Goal: Information Seeking & Learning: Learn about a topic

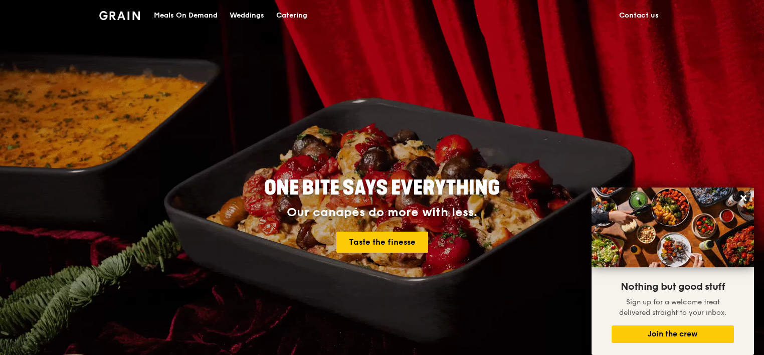
click at [167, 15] on div "Meals On Demand" at bounding box center [186, 16] width 64 height 30
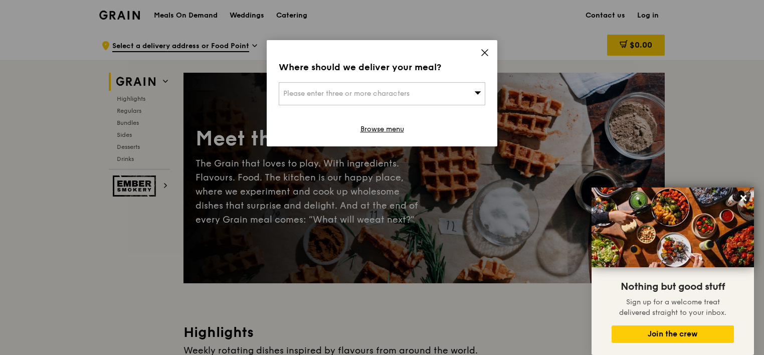
click at [487, 53] on icon at bounding box center [484, 52] width 9 height 9
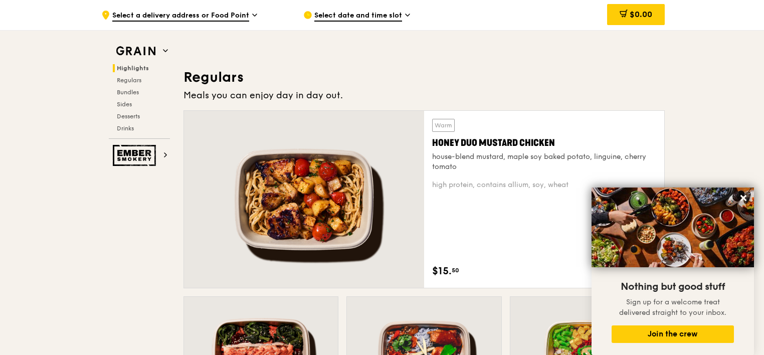
scroll to position [602, 0]
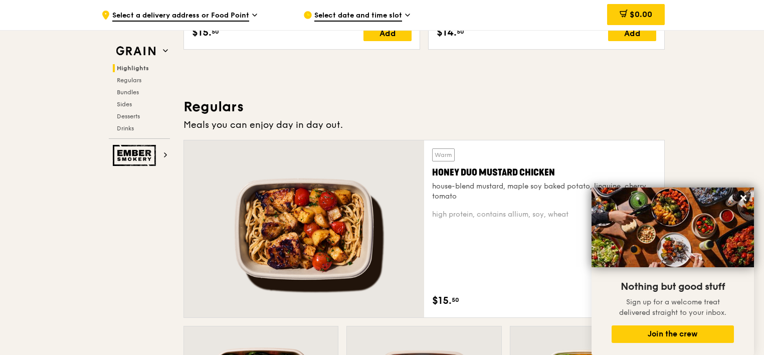
click at [235, 164] on div at bounding box center [304, 228] width 240 height 177
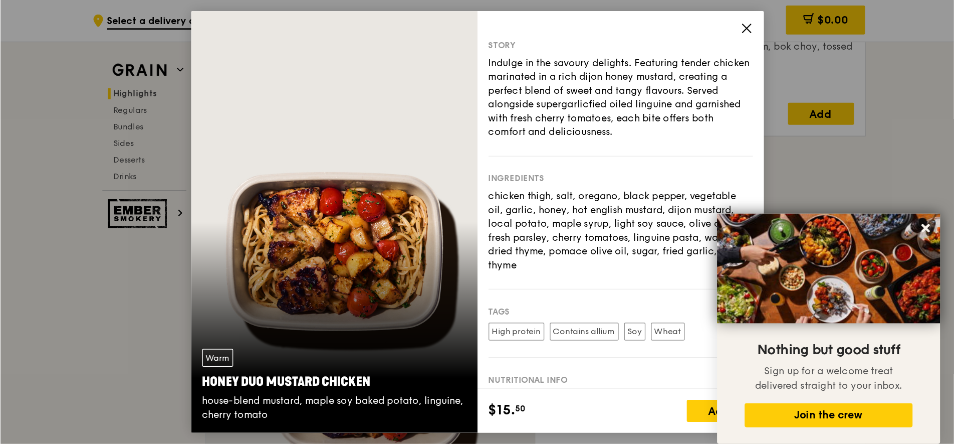
scroll to position [551, 0]
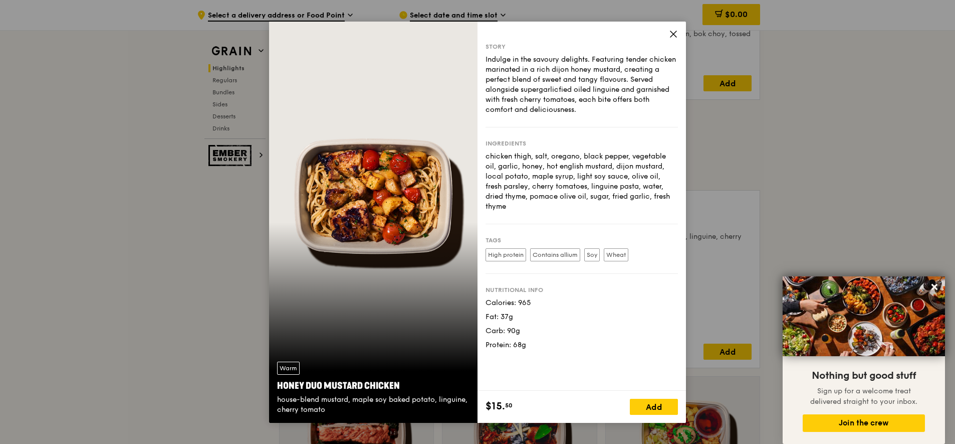
click at [374, 265] on div "Warm Honey Duo Mustard Chicken house-blend mustard, maple soy baked potato, lin…" at bounding box center [373, 222] width 209 height 401
drag, startPoint x: 562, startPoint y: 34, endPoint x: 590, endPoint y: 38, distance: 28.4
click at [562, 34] on div "Story Indulge in the savoury delights. Featuring tender chicken marinated in a …" at bounding box center [582, 206] width 209 height 369
click at [682, 33] on div "Story Indulge in the savoury delights. Featuring tender chicken marinated in a …" at bounding box center [582, 206] width 209 height 369
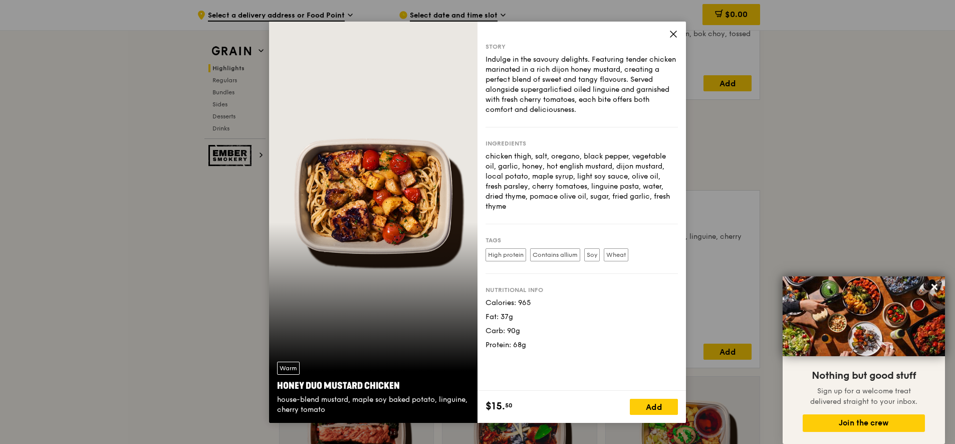
click at [670, 33] on icon at bounding box center [673, 34] width 9 height 9
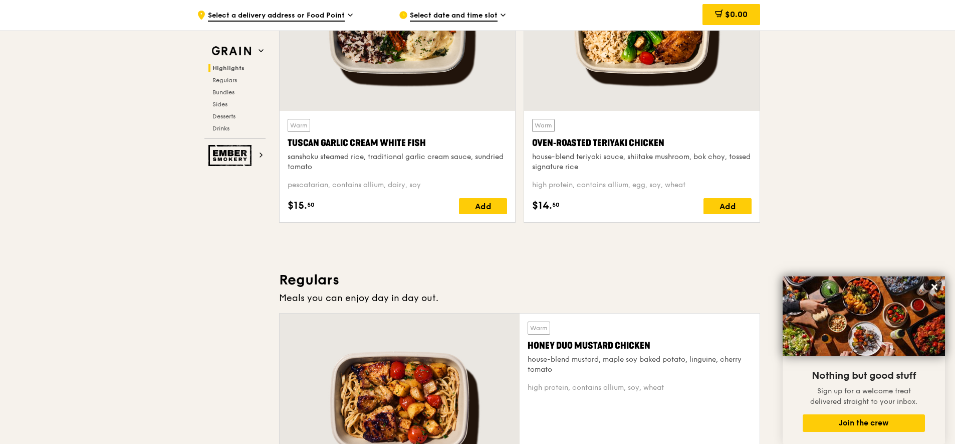
scroll to position [489, 0]
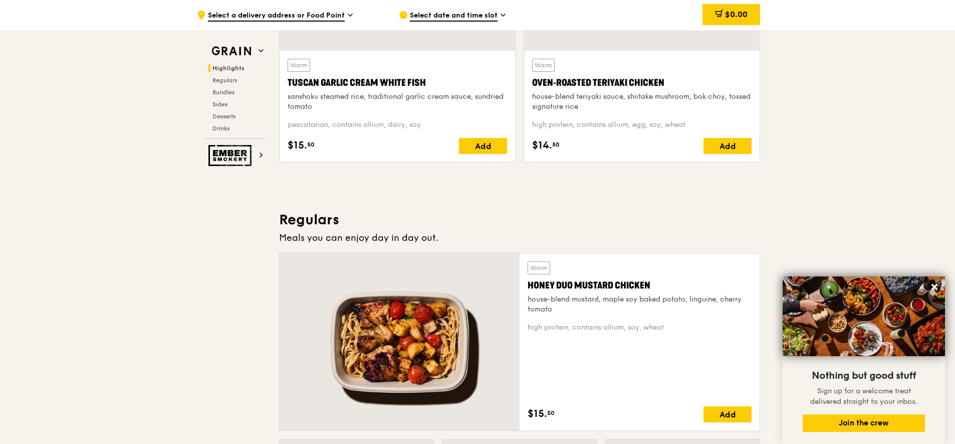
drag, startPoint x: 575, startPoint y: 308, endPoint x: 526, endPoint y: 286, distance: 53.8
click at [526, 286] on div "Warm Honey Duo Mustard Chicken house-blend mustard, maple soy baked potato, lin…" at bounding box center [640, 341] width 240 height 177
copy div "Honey Duo Mustard Chicken house-blend mustard, maple soy baked potato, linguine…"
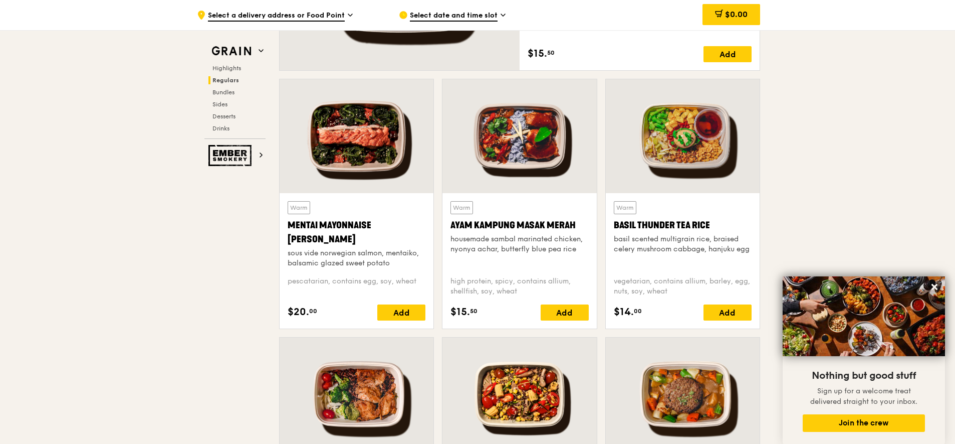
scroll to position [865, 0]
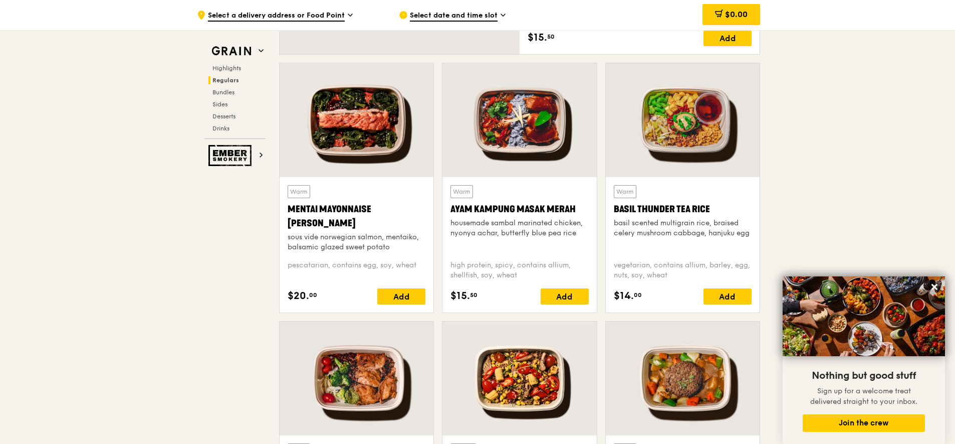
click at [552, 126] on div at bounding box center [520, 120] width 154 height 114
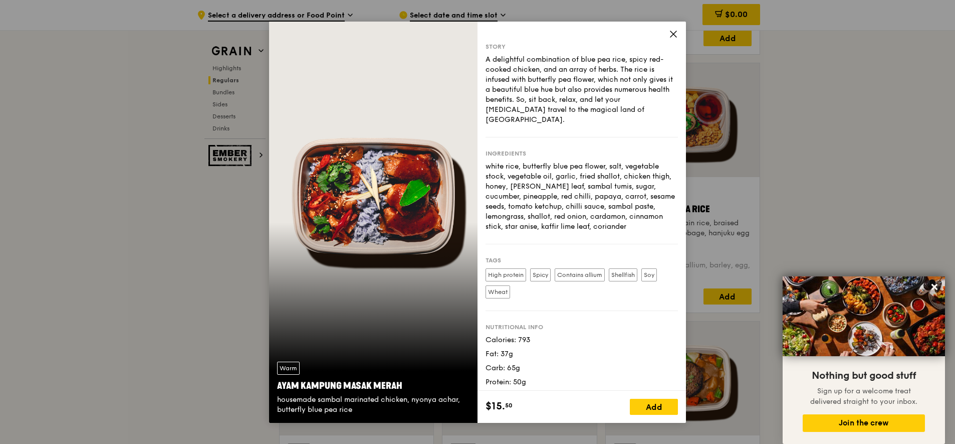
drag, startPoint x: 574, startPoint y: 36, endPoint x: 579, endPoint y: 36, distance: 5.0
click at [574, 36] on div "Story A delightful combination of blue pea rice, spicy red-cooked chicken, and …" at bounding box center [582, 206] width 209 height 369
click at [678, 36] on icon at bounding box center [673, 34] width 9 height 9
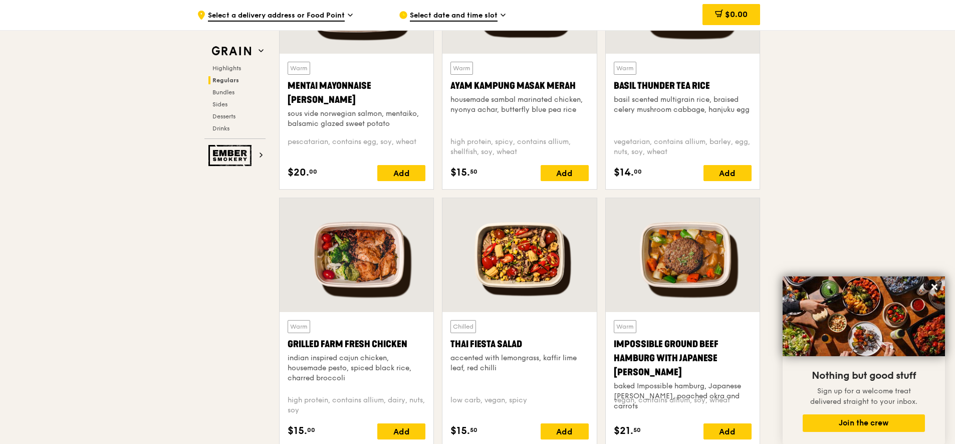
scroll to position [990, 0]
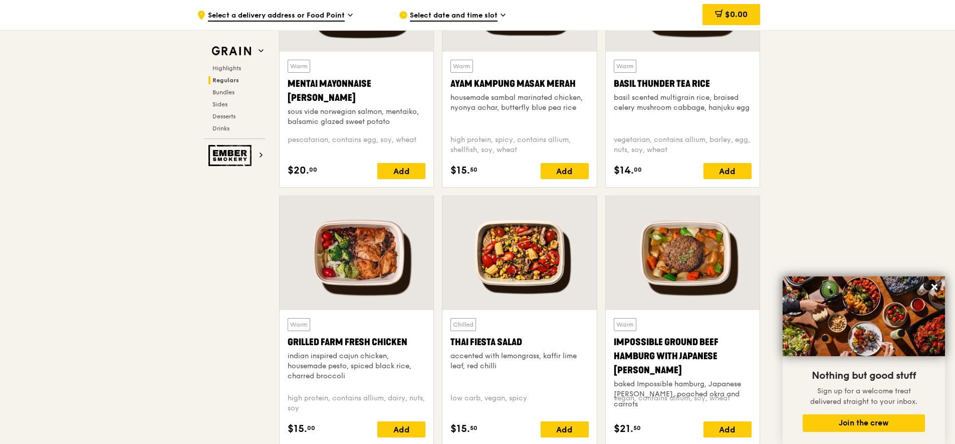
click at [530, 274] on div at bounding box center [520, 253] width 154 height 114
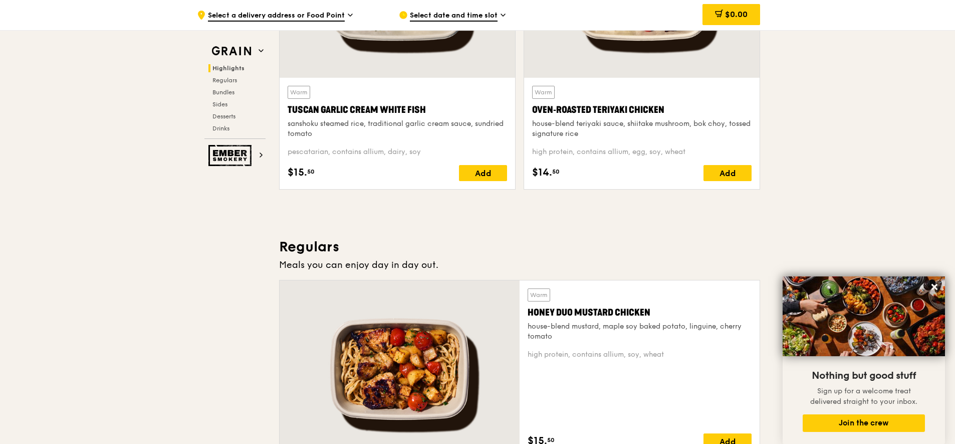
scroll to position [301, 0]
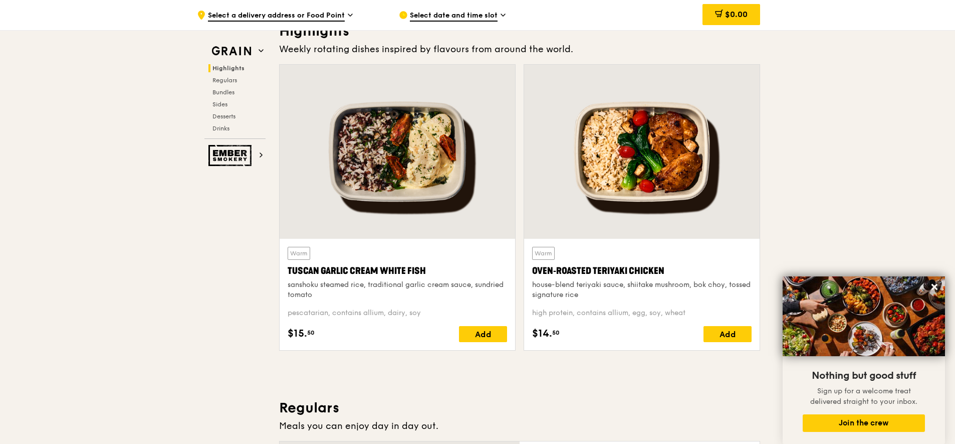
click at [612, 177] on div at bounding box center [642, 152] width 236 height 174
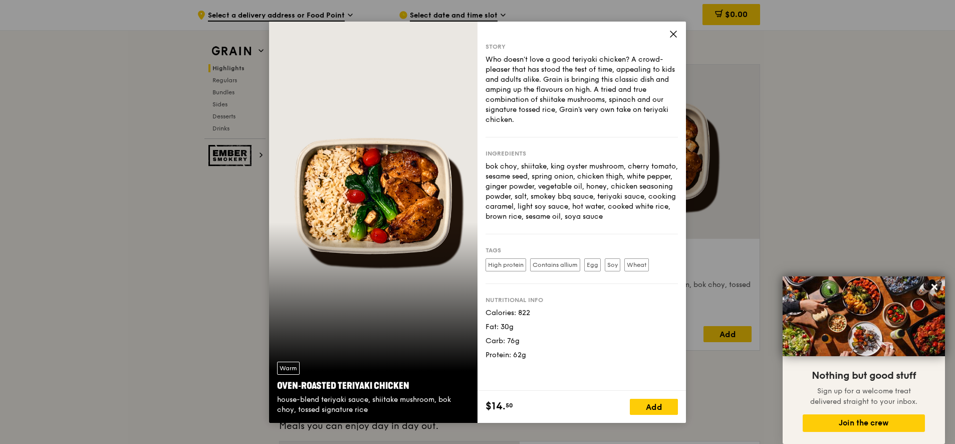
click at [673, 30] on icon at bounding box center [673, 34] width 9 height 9
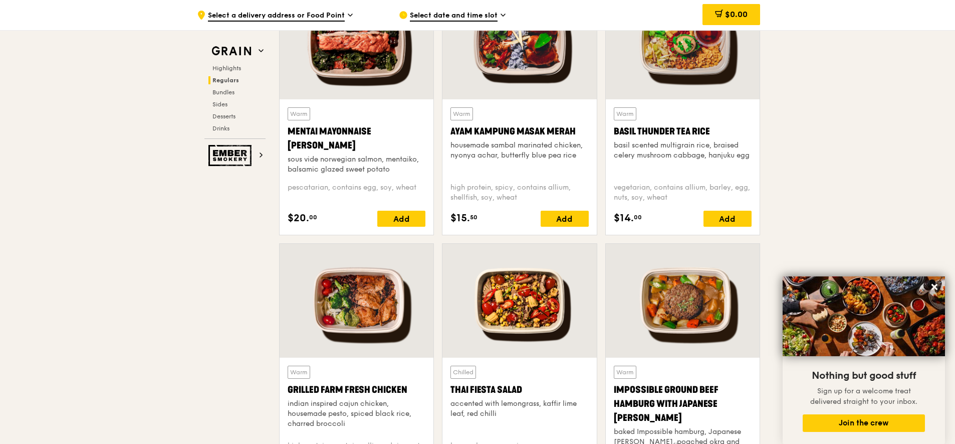
scroll to position [1065, 0]
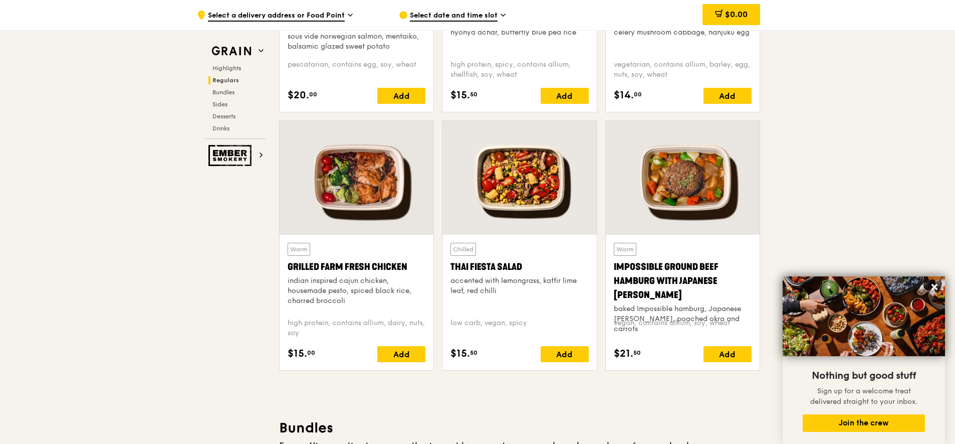
click at [372, 163] on div at bounding box center [357, 178] width 154 height 114
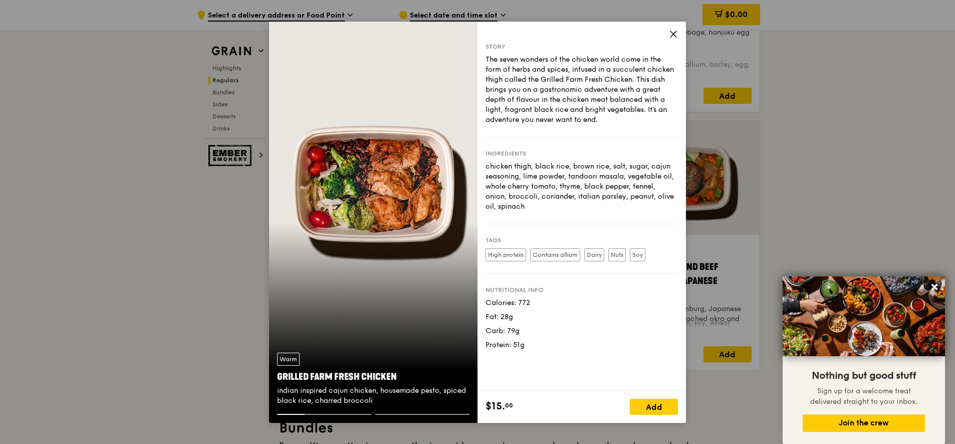
click at [674, 29] on div "Story The seven wonders of the chicken world come in the form of herbs and spic…" at bounding box center [582, 206] width 209 height 369
click at [670, 34] on icon at bounding box center [673, 34] width 9 height 9
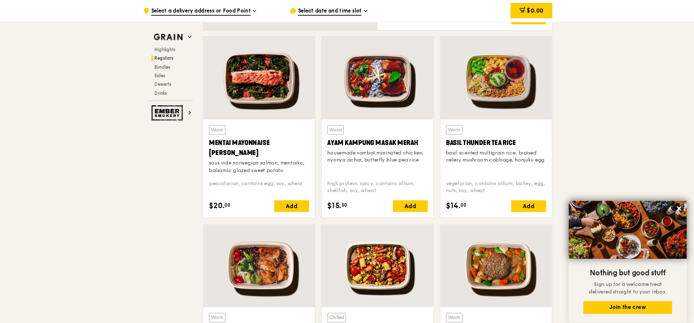
scroll to position [1003, 0]
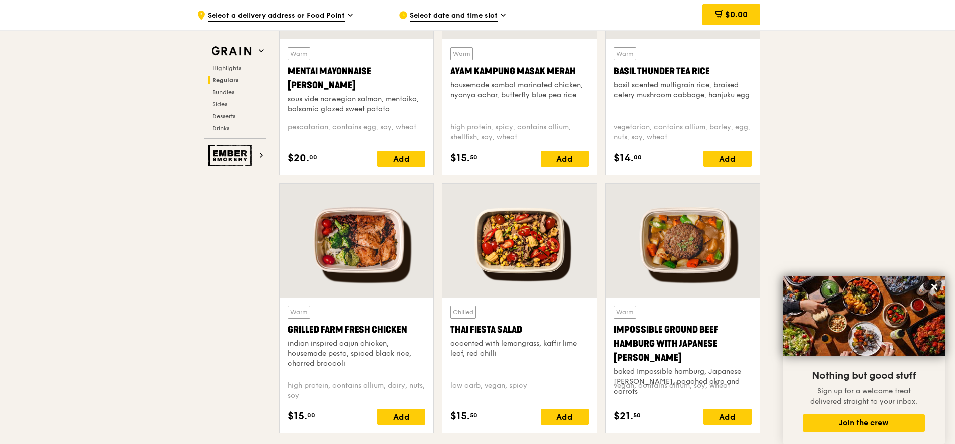
click at [370, 251] on div at bounding box center [357, 240] width 154 height 114
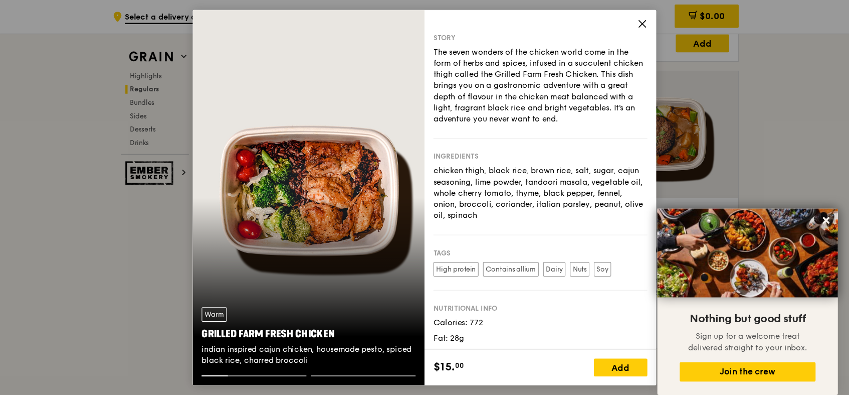
scroll to position [1122, 0]
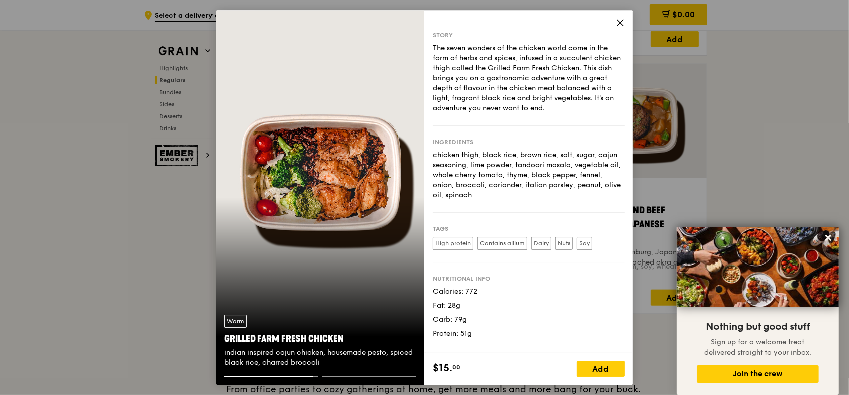
click at [620, 22] on icon at bounding box center [621, 23] width 6 height 6
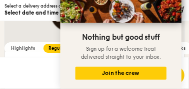
scroll to position [1034, 0]
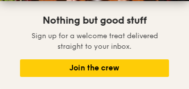
drag, startPoint x: 33, startPoint y: 84, endPoint x: 106, endPoint y: 80, distance: 72.8
click at [106, 82] on div "Nothing but good stuff Sign up for a welcome treat delivered straight to your i…" at bounding box center [94, 45] width 189 height 88
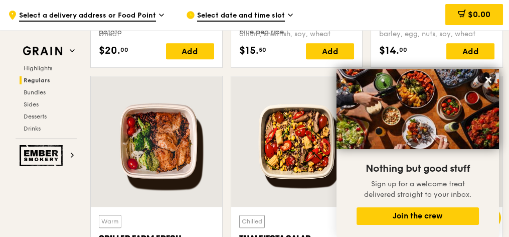
scroll to position [1023, 0]
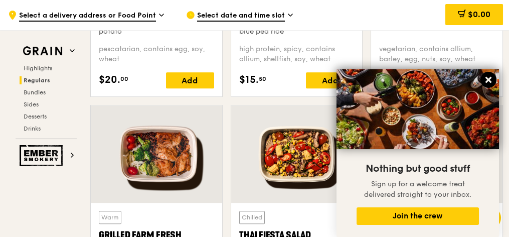
click at [490, 80] on icon at bounding box center [488, 79] width 9 height 9
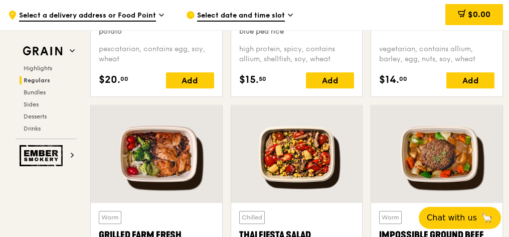
drag, startPoint x: 94, startPoint y: 120, endPoint x: 154, endPoint y: 91, distance: 66.6
click at [154, 91] on div "Warm Honey Duo Mustard Chicken house-blend mustard, maple soy baked potato, lin…" at bounding box center [296, 31] width 421 height 677
click at [249, 139] on div at bounding box center [296, 153] width 131 height 97
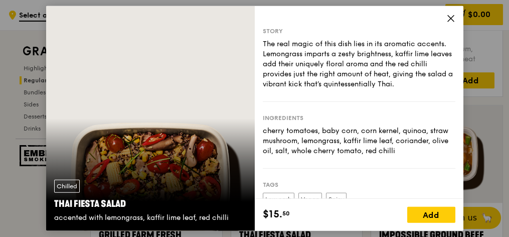
click at [451, 21] on icon at bounding box center [450, 18] width 9 height 9
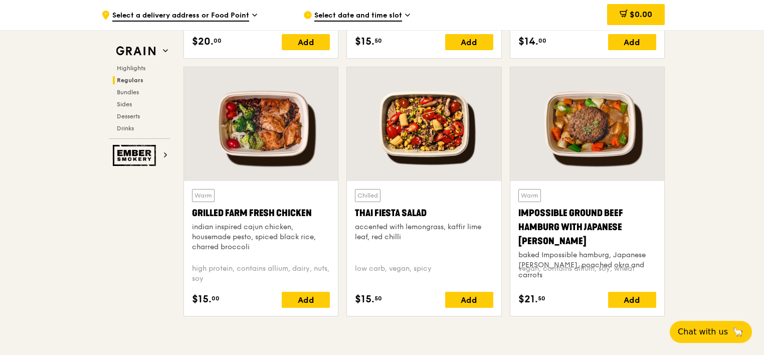
scroll to position [1119, 0]
click at [364, 215] on div "Thai Fiesta Salad" at bounding box center [424, 213] width 138 height 14
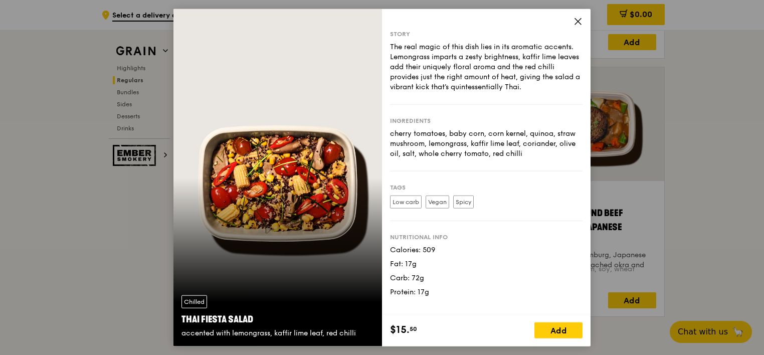
click at [581, 16] on div "Story The real magic of this dish lies in its aromatic accents. Lemongrass impa…" at bounding box center [486, 161] width 209 height 305
click at [575, 24] on icon at bounding box center [577, 21] width 9 height 9
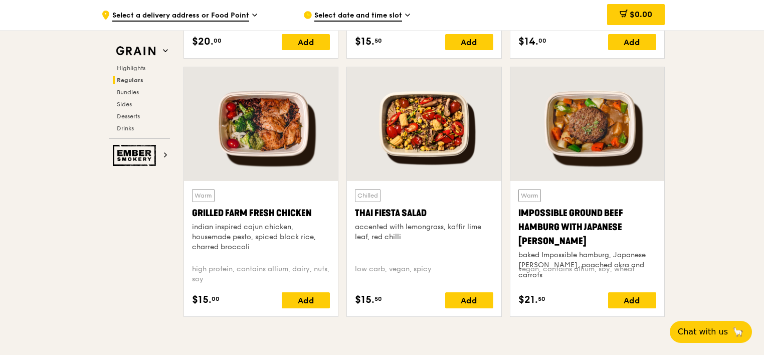
drag, startPoint x: 424, startPoint y: 239, endPoint x: 356, endPoint y: 216, distance: 71.3
click at [356, 216] on div "Chilled Thai Fiesta Salad accented with lemongrass, kaffir lime leaf, red chilli" at bounding box center [424, 222] width 138 height 67
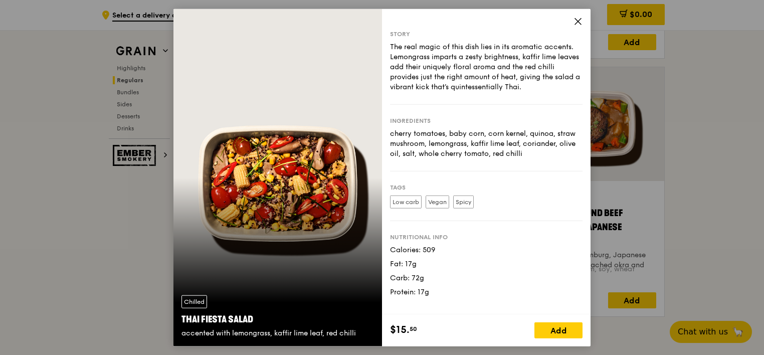
click at [572, 20] on div "Story The real magic of this dish lies in its aromatic accents. Lemongrass impa…" at bounding box center [486, 161] width 209 height 305
click at [585, 21] on div "Story The real magic of this dish lies in its aromatic accents. Lemongrass impa…" at bounding box center [486, 161] width 209 height 305
click at [579, 20] on icon at bounding box center [578, 22] width 6 height 6
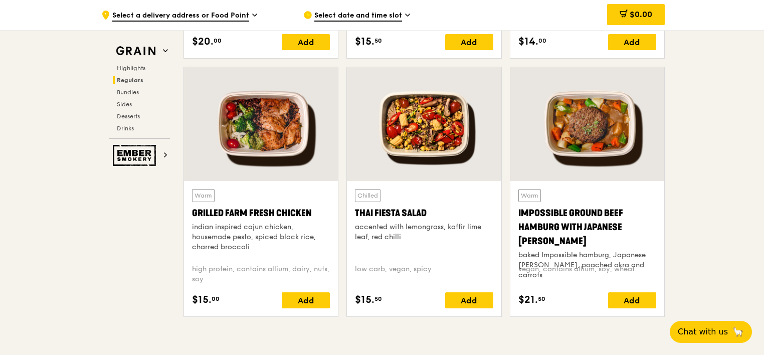
drag, startPoint x: 410, startPoint y: 239, endPoint x: 354, endPoint y: 216, distance: 59.8
click at [354, 216] on div "Chilled Thai Fiesta Salad accented with lemongrass, kaffir lime leaf, red chill…" at bounding box center [424, 248] width 154 height 135
copy div "Thai Fiesta Salad accented with lemongrass, kaffir lime leaf, red chilli"
drag, startPoint x: 257, startPoint y: 247, endPoint x: 193, endPoint y: 209, distance: 74.2
click at [193, 209] on div "Warm Grilled Farm Fresh Chicken indian inspired cajun chicken, housemade pesto,…" at bounding box center [261, 222] width 138 height 67
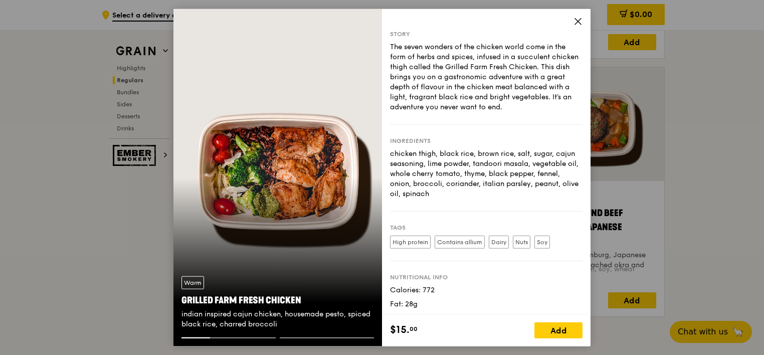
click at [577, 22] on icon at bounding box center [577, 21] width 9 height 9
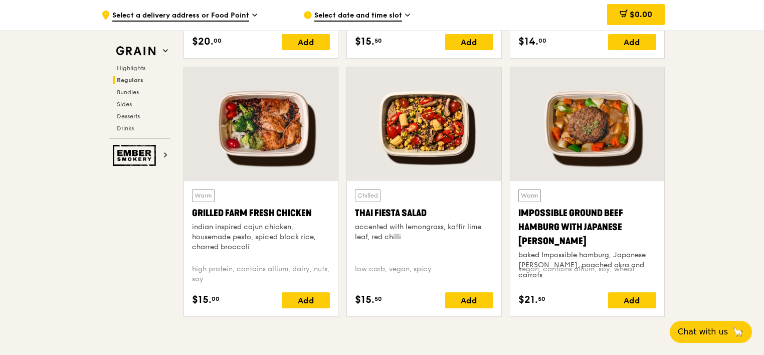
drag, startPoint x: 265, startPoint y: 247, endPoint x: 191, endPoint y: 211, distance: 81.4
click at [192, 211] on div "Warm Grilled Farm Fresh Chicken indian inspired cajun chicken, housemade pesto,…" at bounding box center [261, 222] width 138 height 67
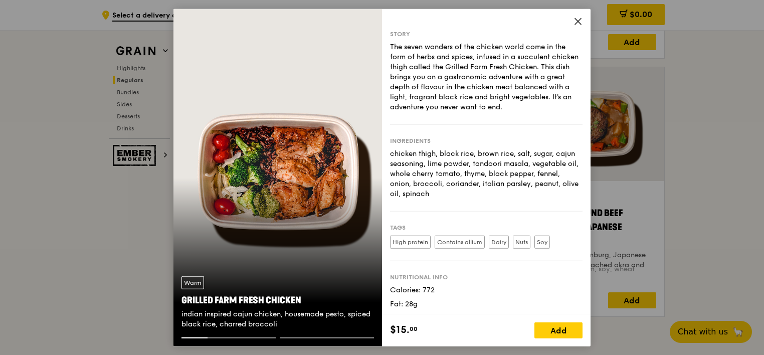
click at [577, 19] on icon at bounding box center [577, 21] width 9 height 9
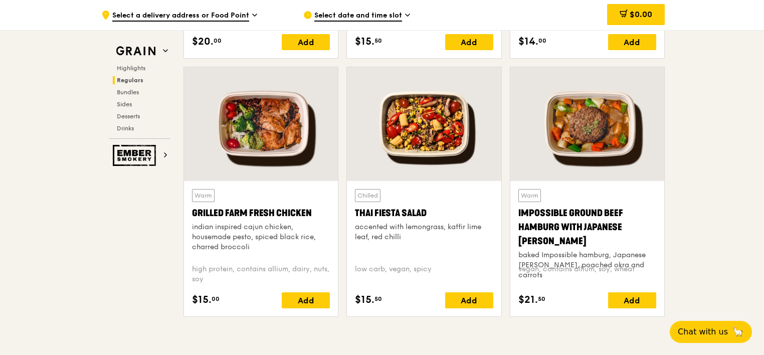
drag, startPoint x: 192, startPoint y: 216, endPoint x: 249, endPoint y: 249, distance: 65.3
click at [249, 249] on div "Warm Grilled Farm Fresh Chicken indian inspired cajun chicken, housemade pesto,…" at bounding box center [261, 222] width 138 height 67
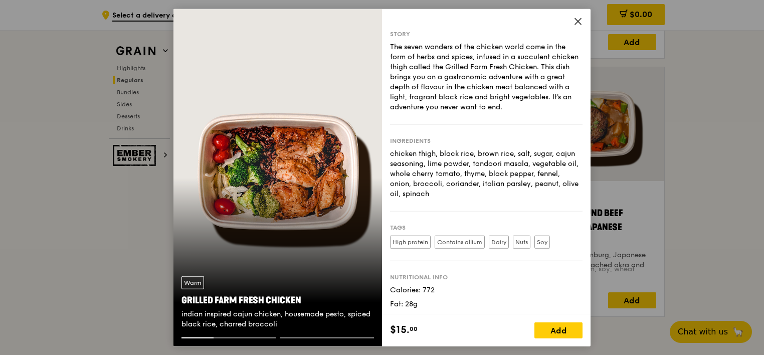
click at [575, 25] on icon at bounding box center [577, 21] width 9 height 9
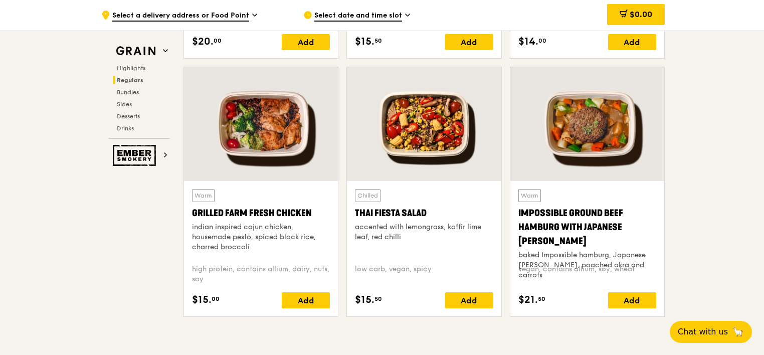
drag, startPoint x: 250, startPoint y: 245, endPoint x: 199, endPoint y: 213, distance: 60.4
click at [199, 213] on div "Warm Grilled Farm Fresh Chicken indian inspired cajun chicken, housemade pesto,…" at bounding box center [261, 222] width 138 height 67
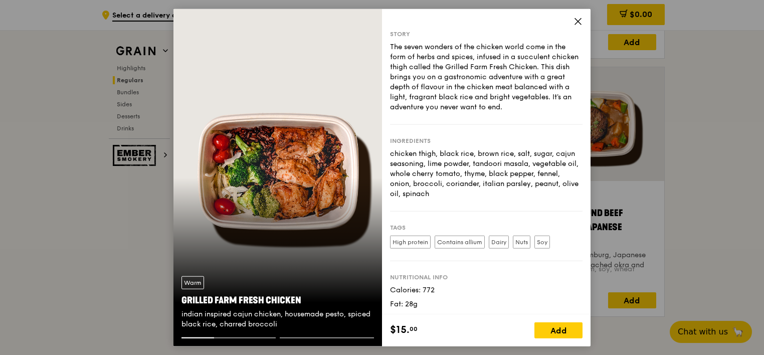
click at [573, 19] on div "Story The seven wonders of the chicken world come in the form of herbs and spic…" at bounding box center [486, 177] width 209 height 337
click at [575, 20] on icon at bounding box center [577, 21] width 9 height 9
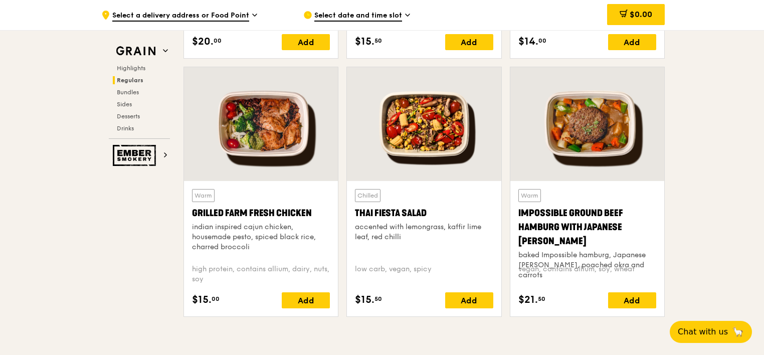
drag, startPoint x: 259, startPoint y: 247, endPoint x: 206, endPoint y: 218, distance: 60.6
click at [206, 218] on div "Warm Grilled Farm Fresh Chicken indian inspired cajun chicken, housemade pesto,…" at bounding box center [261, 222] width 138 height 67
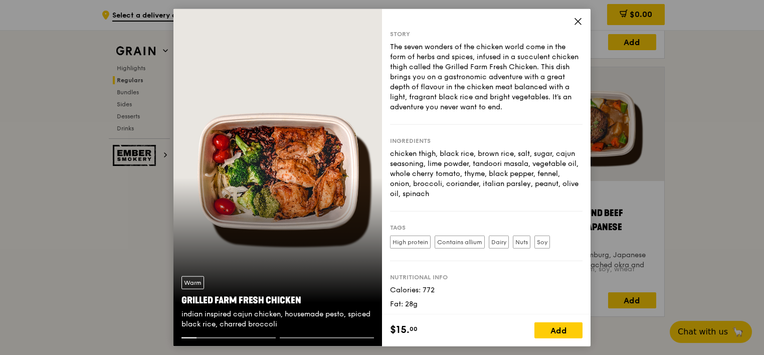
click at [580, 24] on icon at bounding box center [578, 22] width 6 height 6
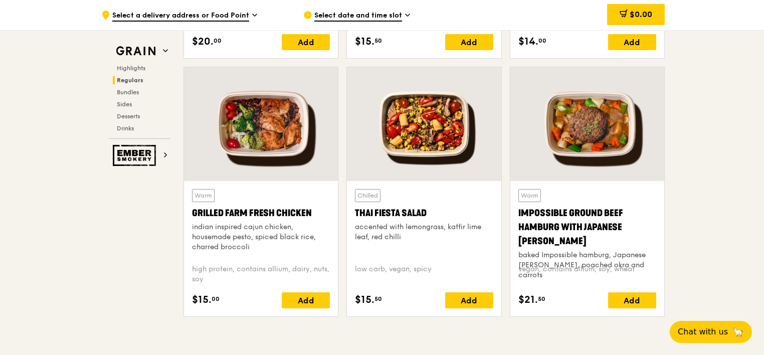
drag, startPoint x: 191, startPoint y: 211, endPoint x: 248, endPoint y: 249, distance: 68.4
click at [248, 249] on div "Warm Grilled Farm Fresh Chicken indian inspired cajun chicken, housemade pesto,…" at bounding box center [261, 248] width 154 height 135
copy div "Grilled Farm Fresh Chicken indian inspired cajun chicken, housemade pesto, spic…"
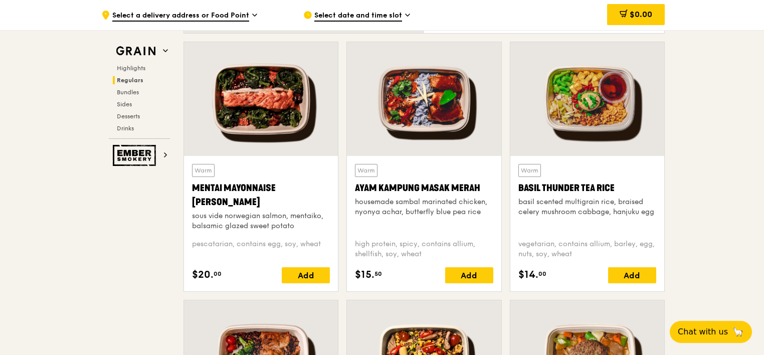
scroll to position [868, 0]
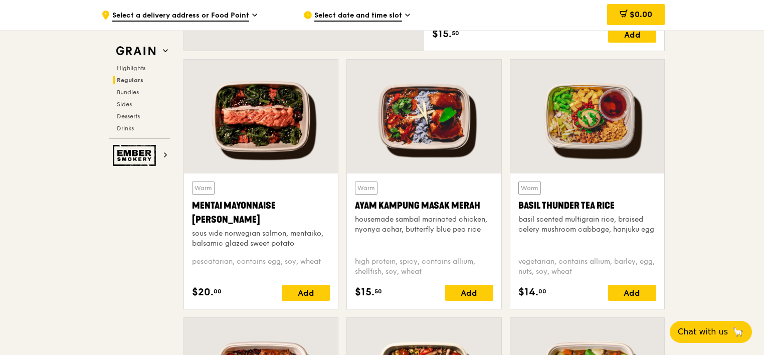
drag, startPoint x: 487, startPoint y: 231, endPoint x: 356, endPoint y: 202, distance: 134.4
click at [356, 202] on div "Warm Ayam [GEOGRAPHIC_DATA] housemade sambal marinated chicken, nyonya achar, b…" at bounding box center [424, 214] width 138 height 67
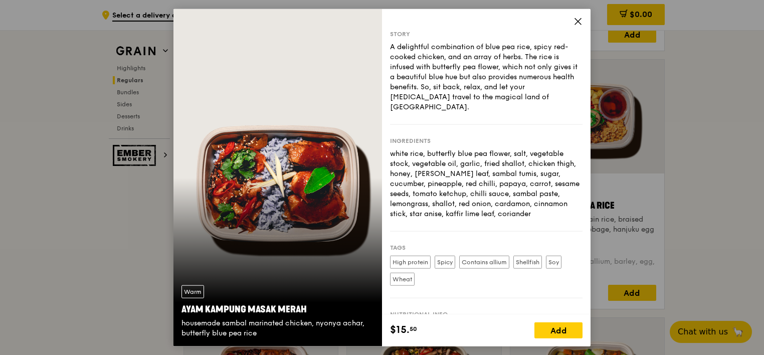
click at [579, 18] on icon at bounding box center [577, 21] width 9 height 9
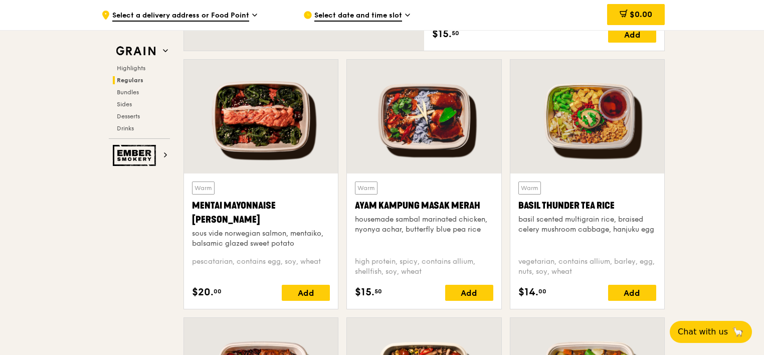
copy div "Ayam Kampung Masak Merah housemade sambal marinated chicken, nyonya achar, butt…"
drag, startPoint x: 355, startPoint y: 203, endPoint x: 478, endPoint y: 231, distance: 126.4
click at [478, 231] on div "Warm Ayam [GEOGRAPHIC_DATA] housemade sambal marinated chicken, nyonya achar, b…" at bounding box center [424, 214] width 138 height 67
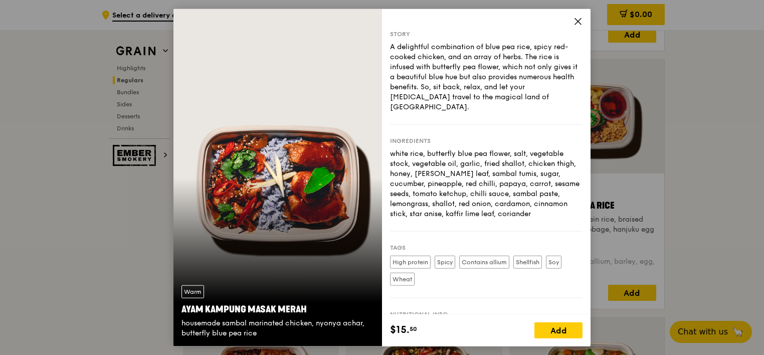
click at [575, 23] on icon at bounding box center [577, 21] width 9 height 9
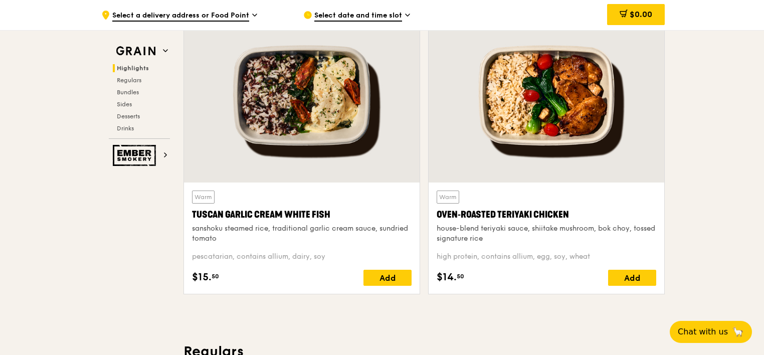
scroll to position [417, 0]
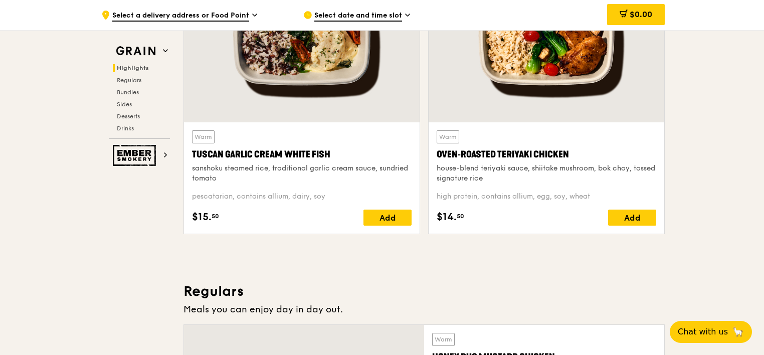
copy div "ven‑Roasted Teriyaki Chicken house-blend teriyaki sauce, shiitake mushroom, bok…"
drag, startPoint x: 529, startPoint y: 182, endPoint x: 443, endPoint y: 154, distance: 90.7
click at [443, 154] on div "Warm Oven‑Roasted Teriyaki Chicken house-blend teriyaki sauce, shiitake mushroo…" at bounding box center [547, 156] width 220 height 53
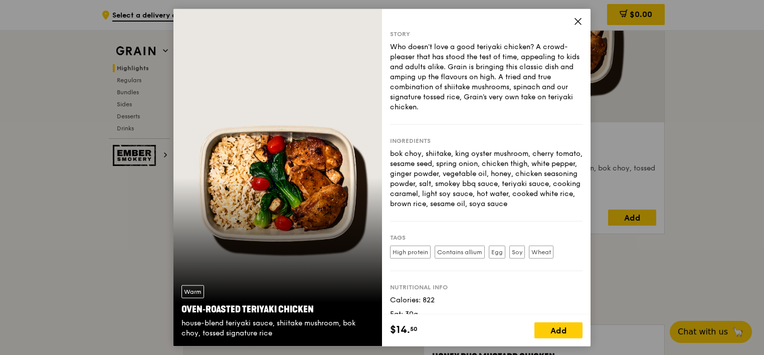
click at [577, 19] on icon at bounding box center [577, 21] width 9 height 9
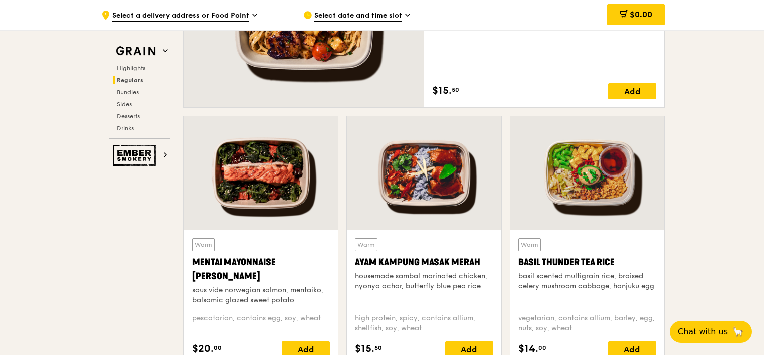
scroll to position [1019, 0]
